Goal: Task Accomplishment & Management: Manage account settings

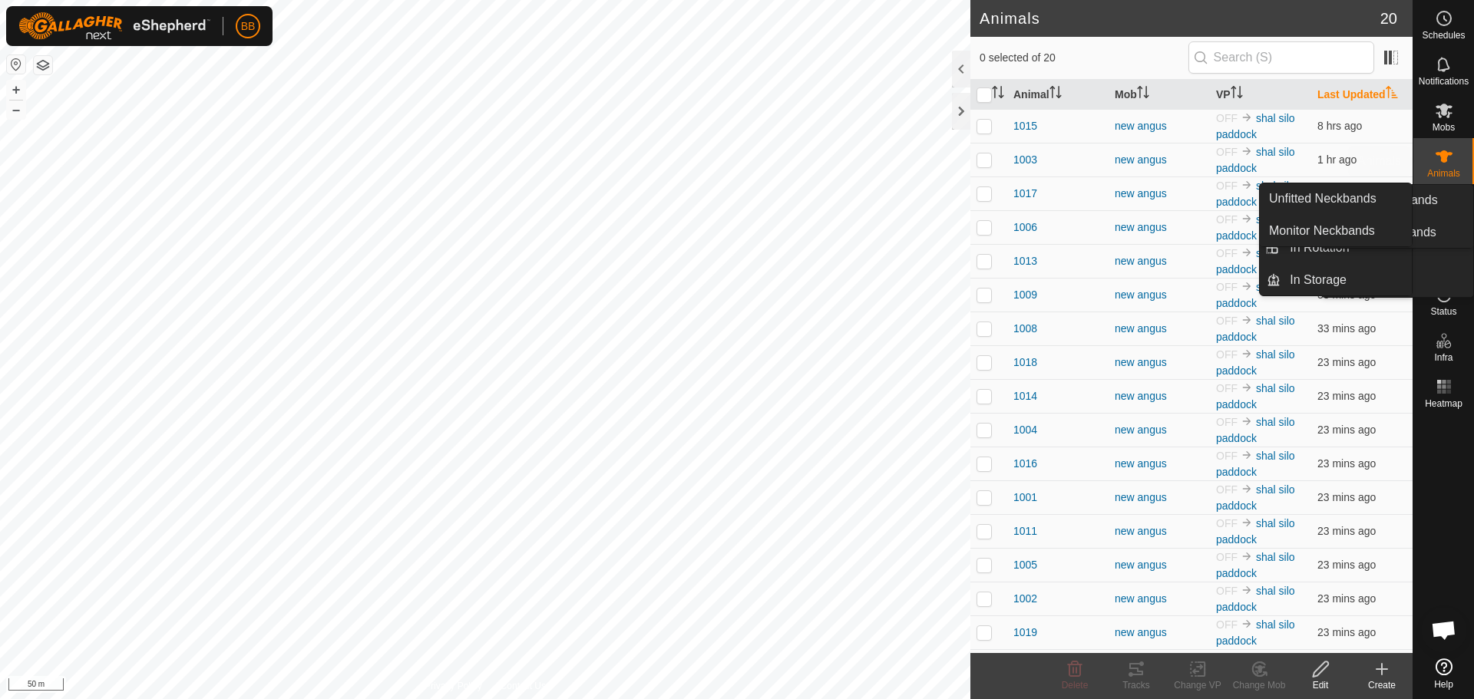
scroll to position [1507, 0]
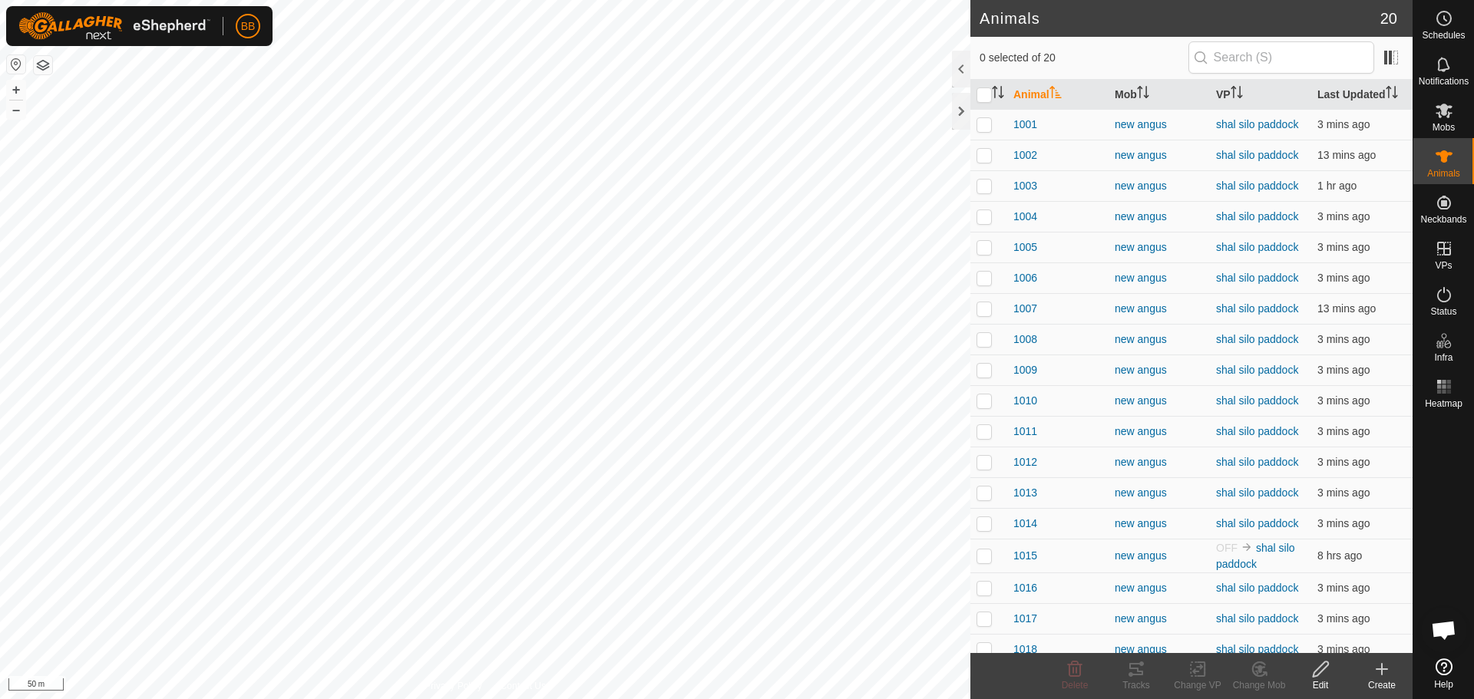
scroll to position [1547, 0]
checkbox input "true"
click at [1228, 84] on th "VP" at bounding box center [1260, 95] width 101 height 30
